Goal: Navigation & Orientation: Understand site structure

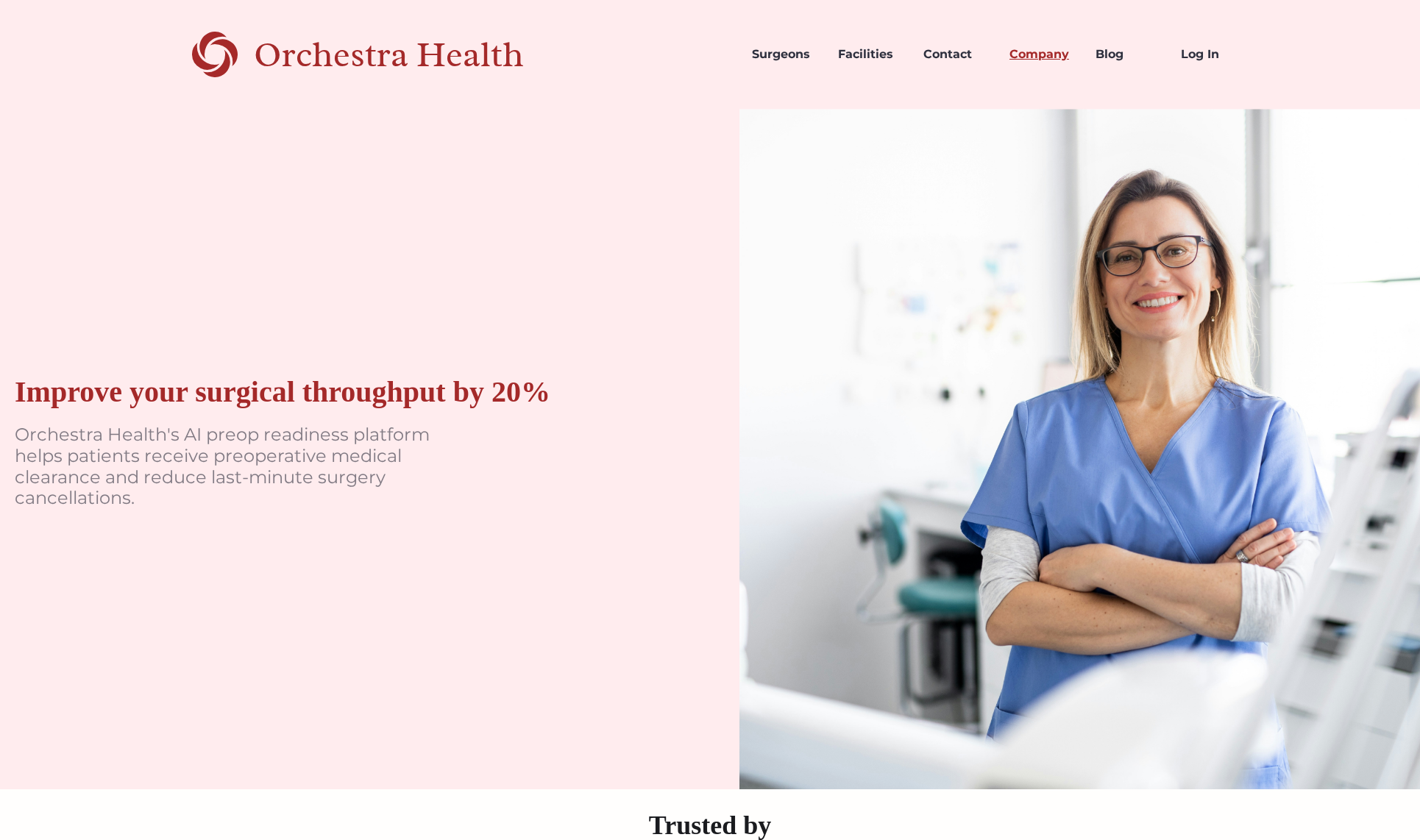
click at [1021, 53] on link "Company" at bounding box center [1041, 55] width 86 height 50
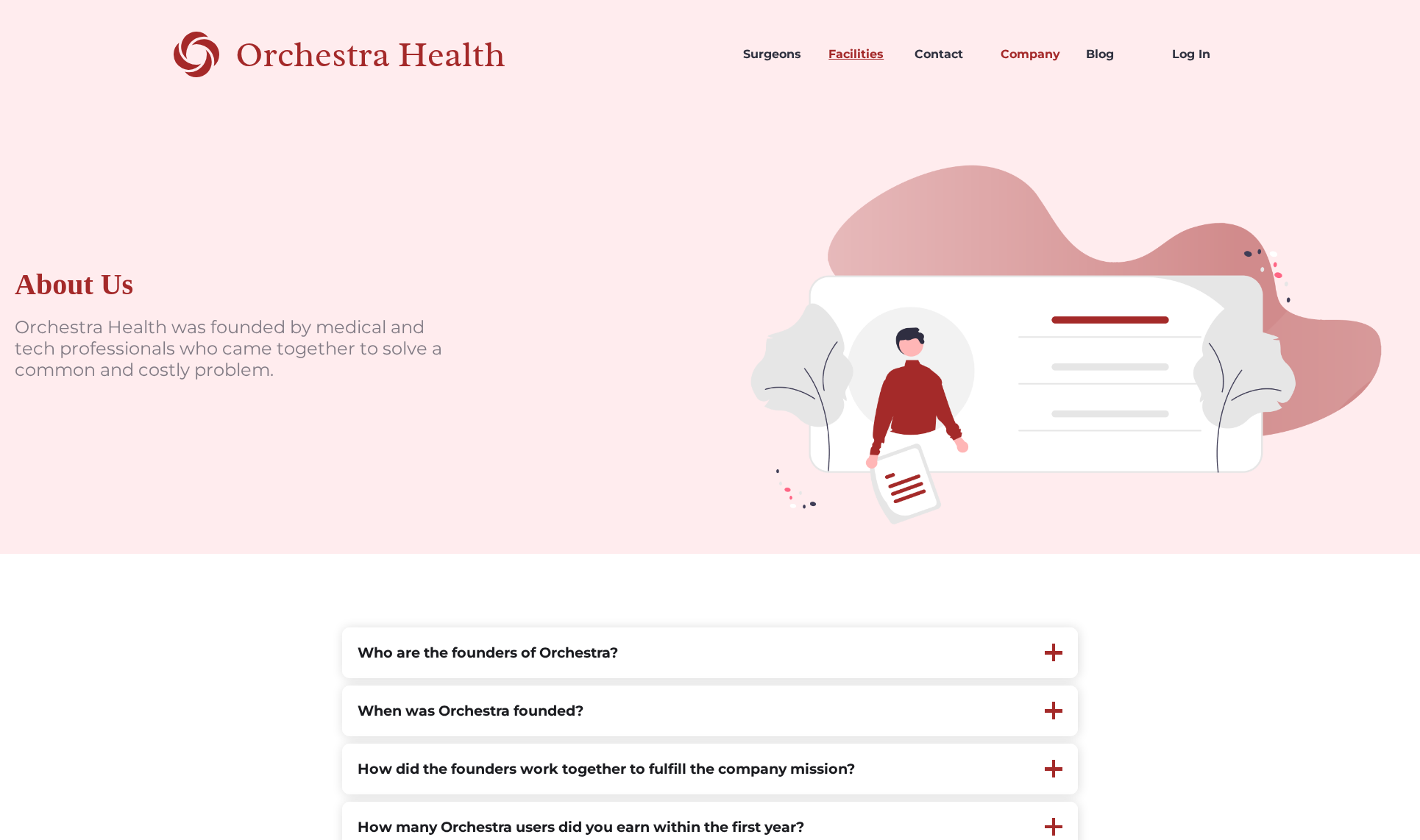
click at [855, 58] on link "Facilities" at bounding box center [860, 55] width 86 height 50
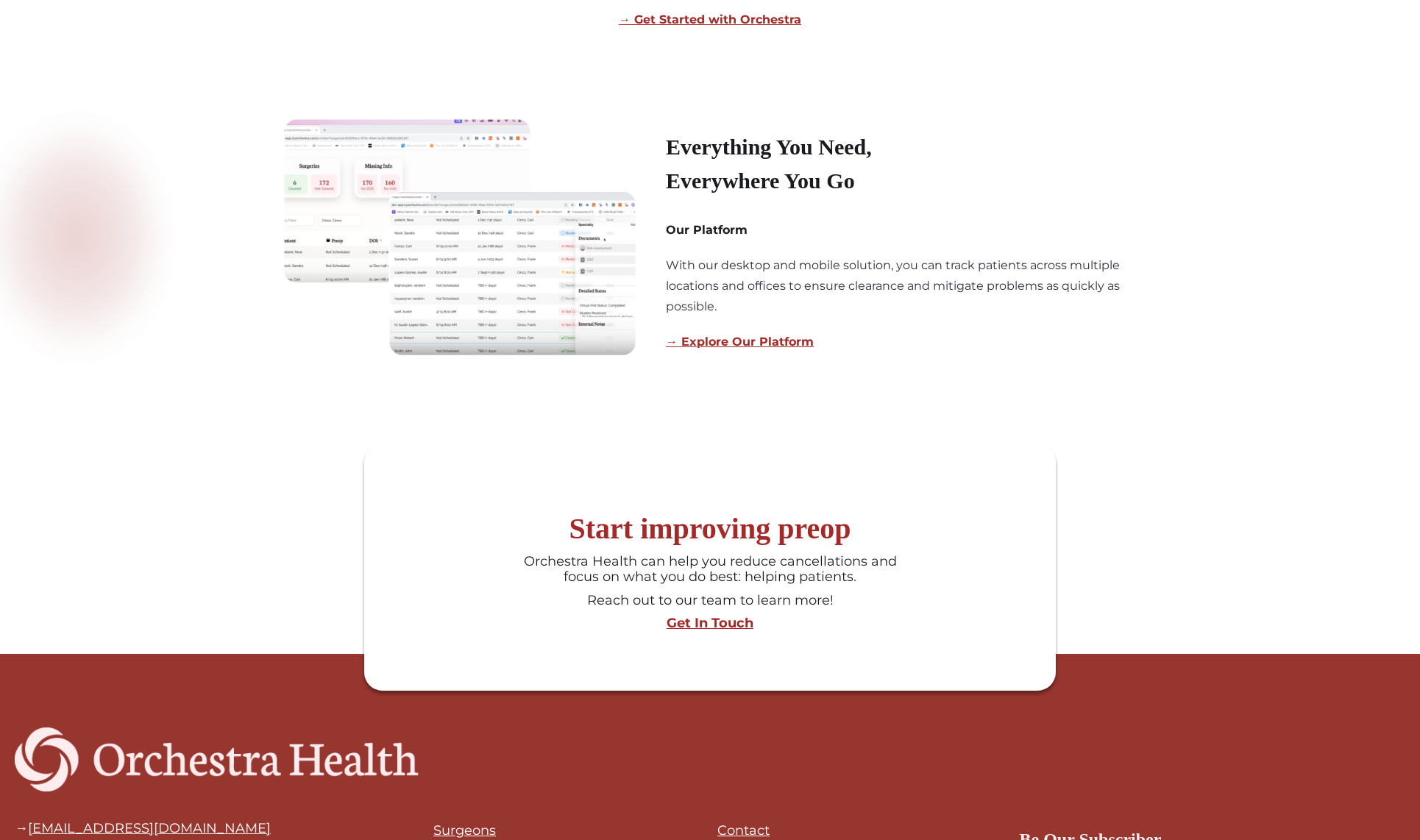
scroll to position [1277, 0]
